Goal: Find contact information: Find contact information

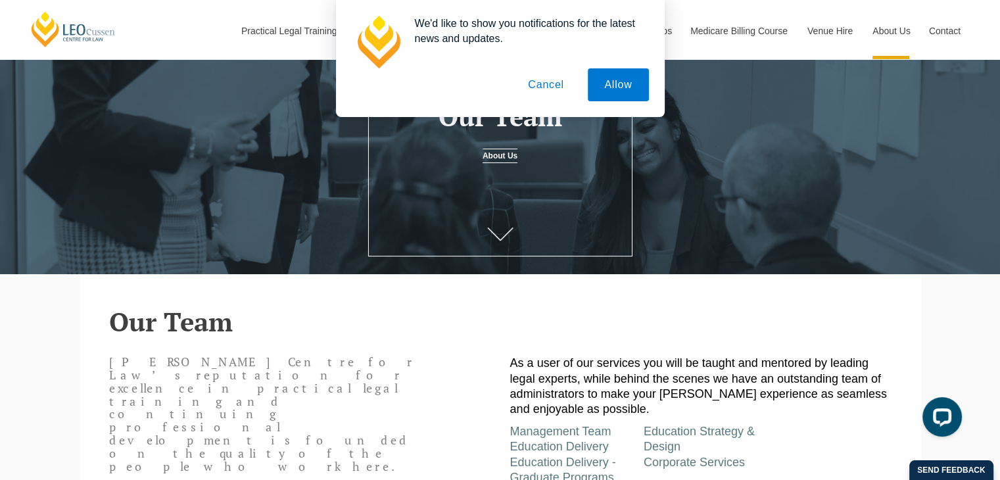
click at [554, 87] on button "Cancel" at bounding box center [546, 84] width 69 height 33
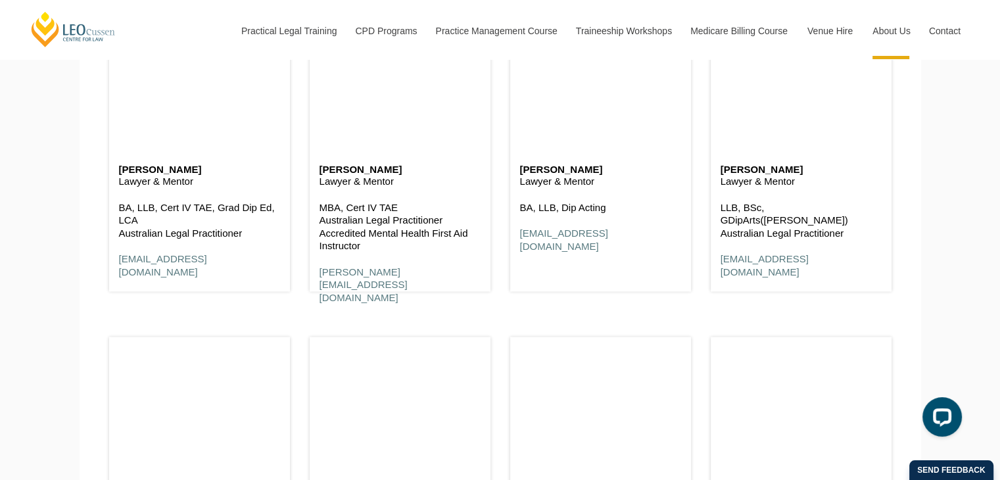
scroll to position [2120, 0]
